Goal: Task Accomplishment & Management: Manage account settings

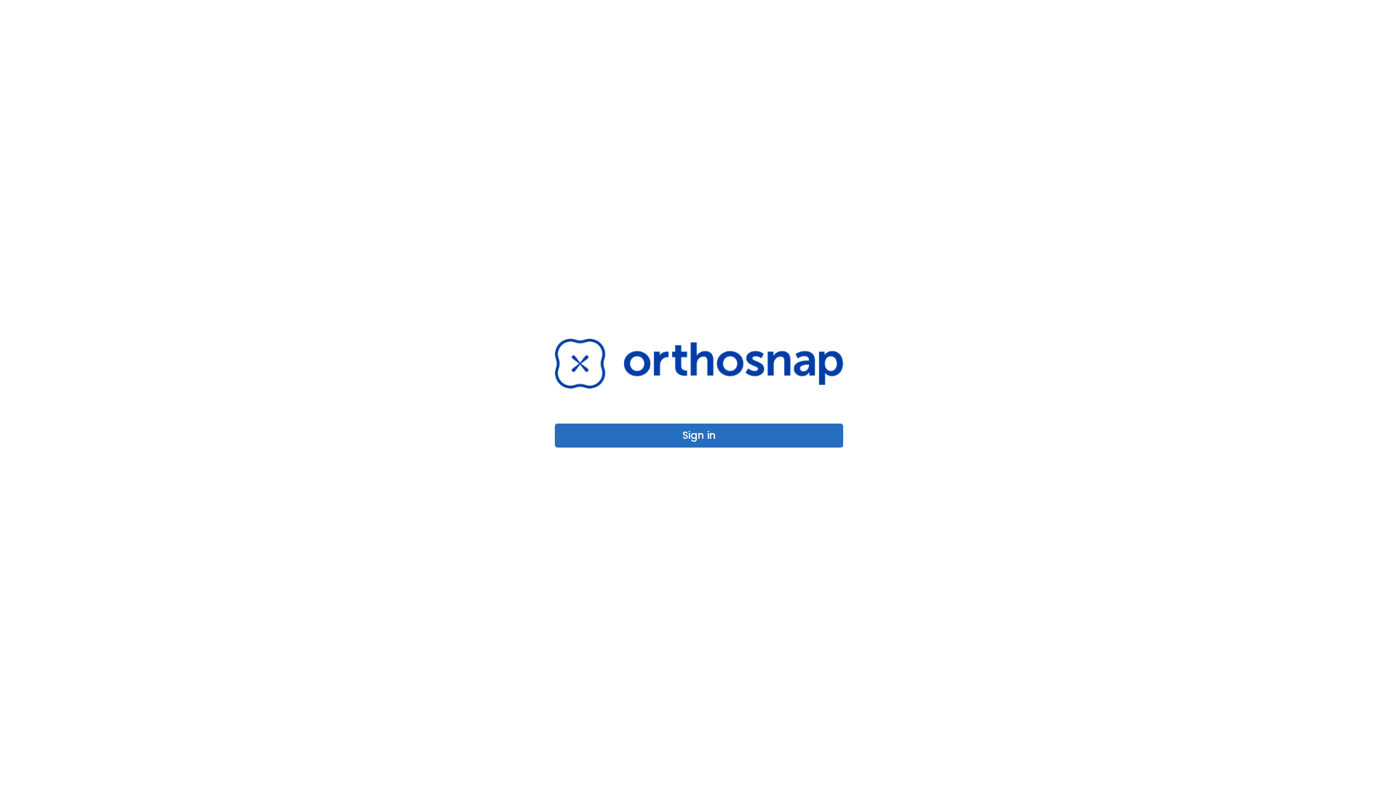
click at [699, 435] on button "Sign in" at bounding box center [699, 436] width 288 height 24
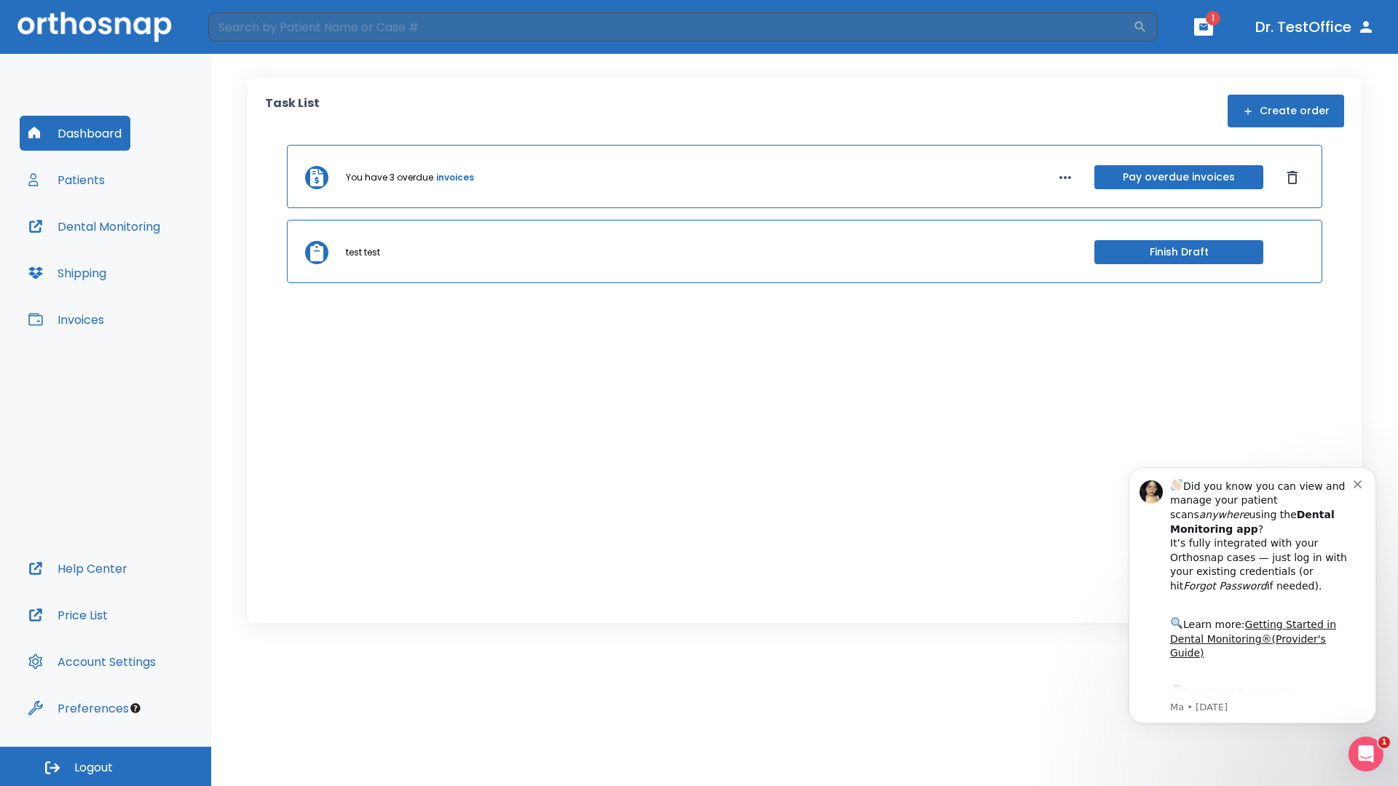
click at [106, 767] on span "Logout" at bounding box center [93, 768] width 39 height 16
